Goal: Ask a question

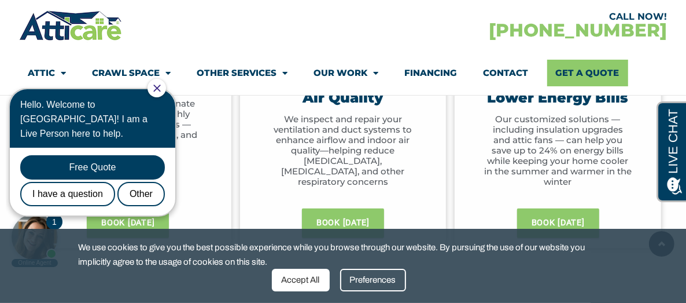
scroll to position [752, 0]
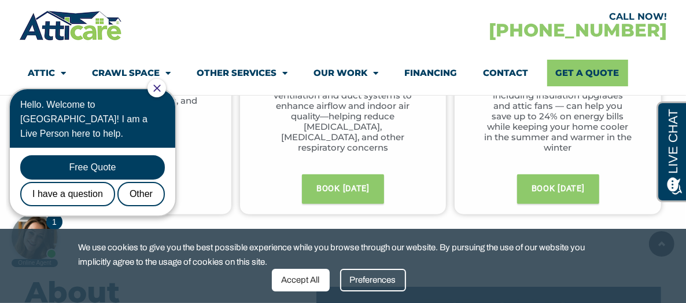
click at [161, 86] on icon "Close Chat" at bounding box center [157, 88] width 8 height 8
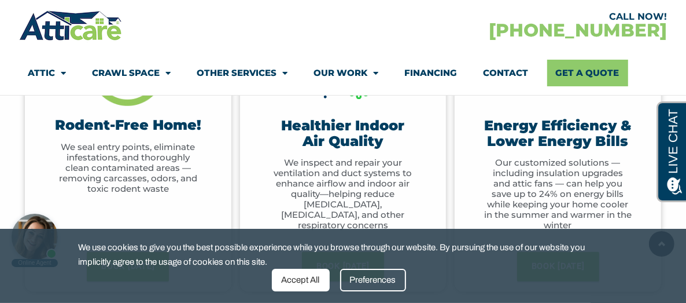
scroll to position [636, 0]
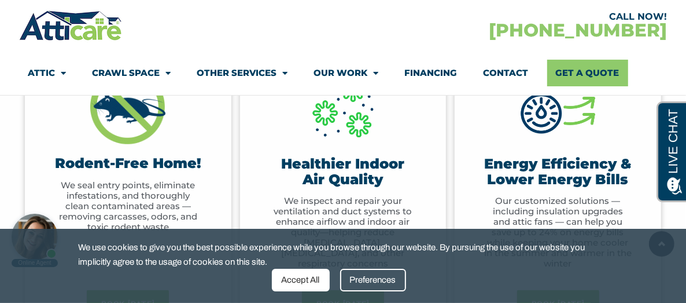
click at [226, 39] on div at bounding box center [181, 26] width 324 height 34
click at [145, 137] on img at bounding box center [127, 106] width 75 height 75
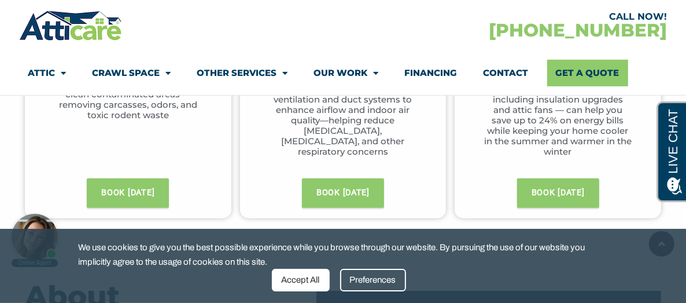
scroll to position [752, 0]
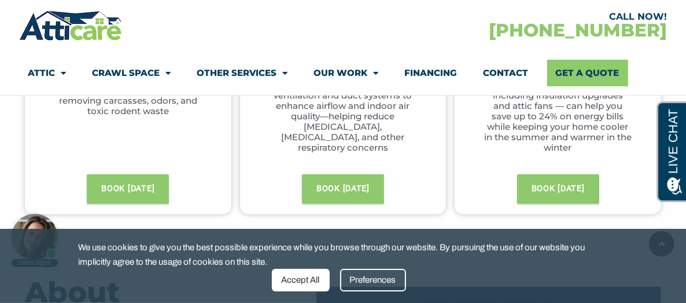
click at [309, 276] on div "Accept All" at bounding box center [301, 279] width 58 height 23
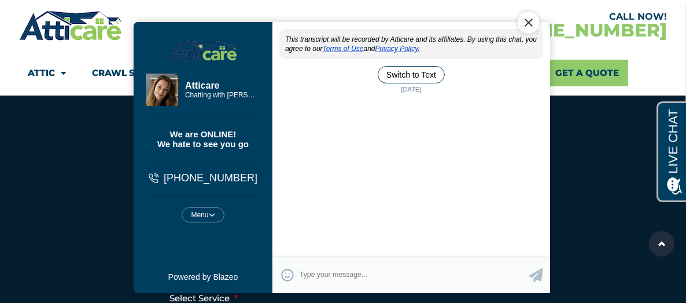
scroll to position [3239, 0]
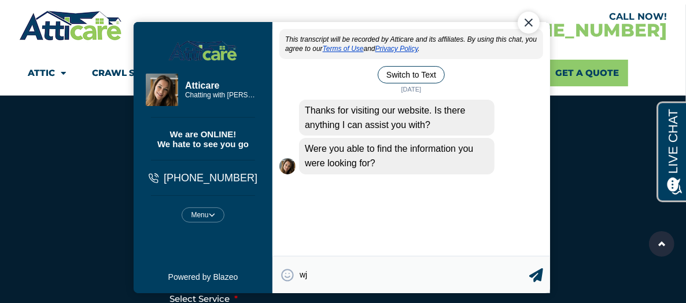
type textarea "w"
click at [455, 277] on textarea "What is the average charge for a rodant proffing?" at bounding box center [414, 274] width 230 height 23
type textarea "What is the average charge for a rodant proofing?"
drag, startPoint x: 528, startPoint y: 27, endPoint x: 668, endPoint y: -3, distance: 142.6
click at [528, 27] on div "Close Chat" at bounding box center [528, 23] width 22 height 22
